Goal: Find specific page/section: Find specific page/section

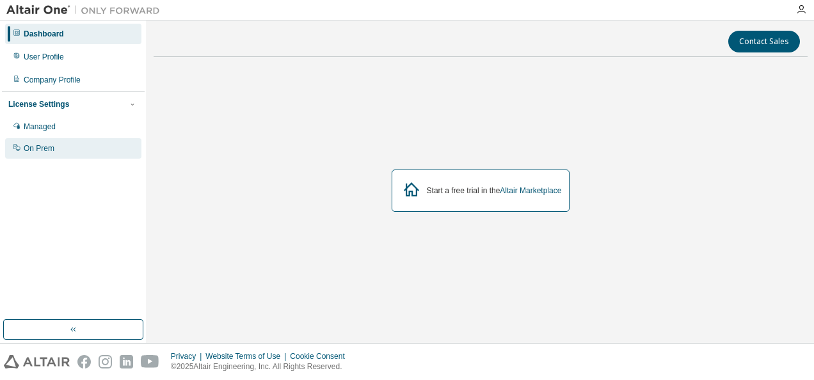
click at [51, 148] on div "On Prem" at bounding box center [39, 148] width 31 height 10
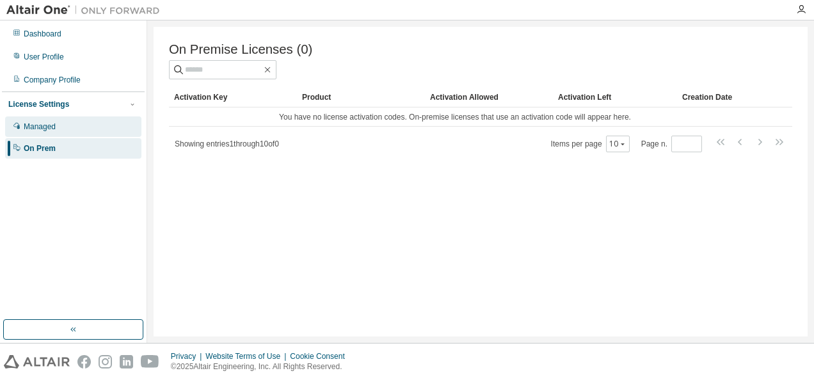
click at [75, 131] on div "Managed" at bounding box center [73, 126] width 136 height 20
